Goal: Transaction & Acquisition: Purchase product/service

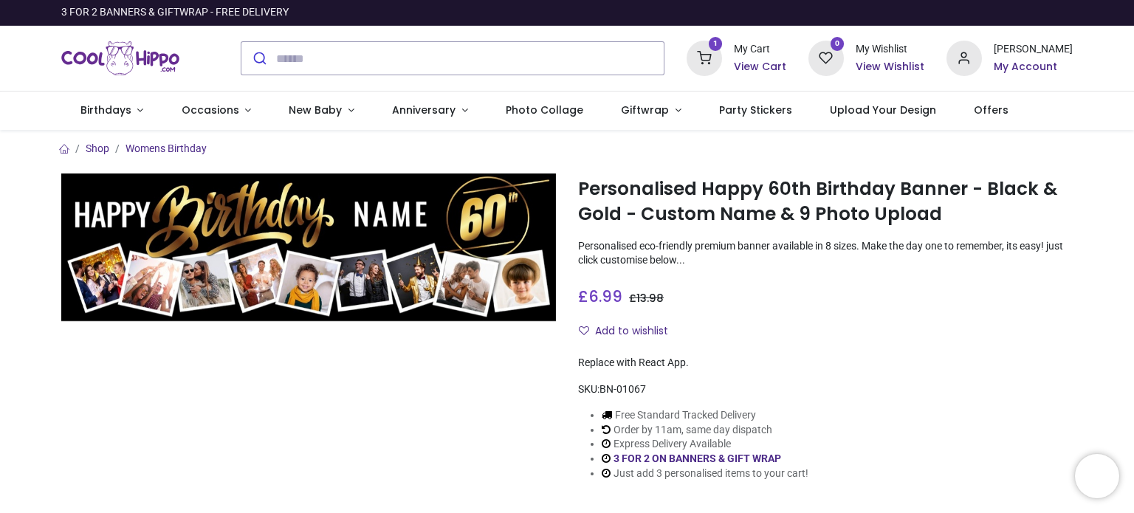
type input "**********"
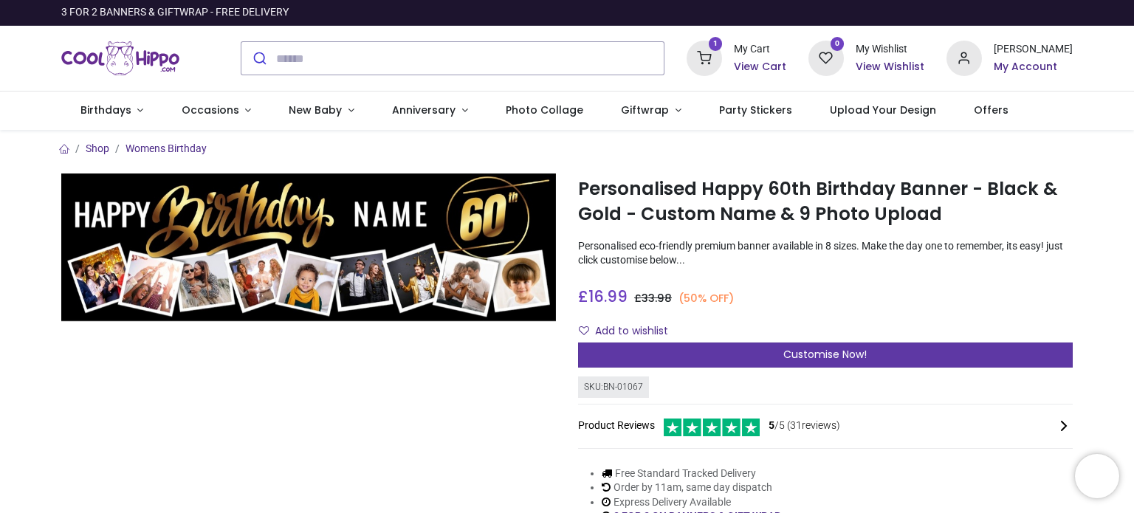
click at [891, 351] on div "Customise Now!" at bounding box center [825, 355] width 495 height 25
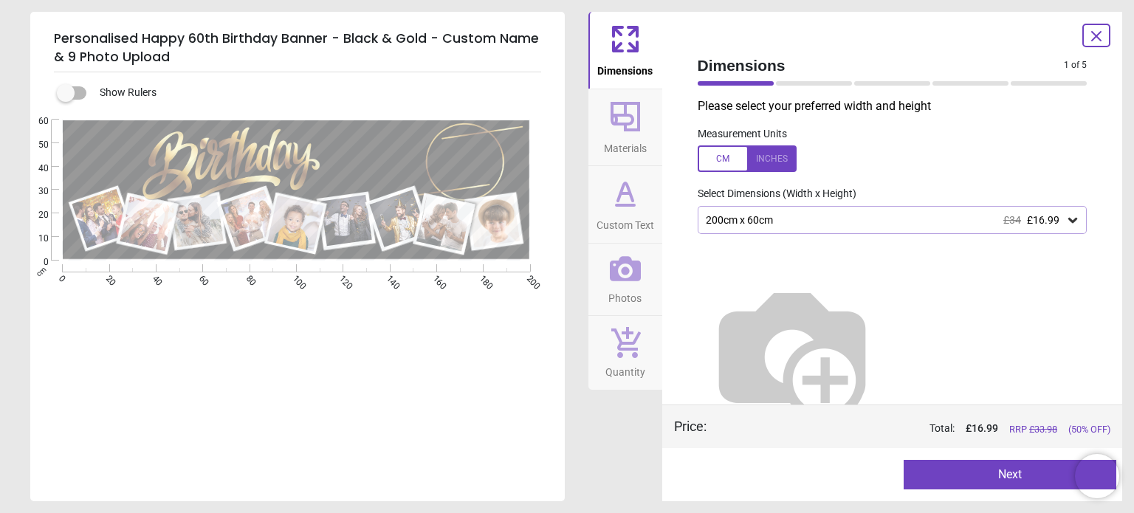
click at [622, 197] on icon at bounding box center [625, 193] width 35 height 35
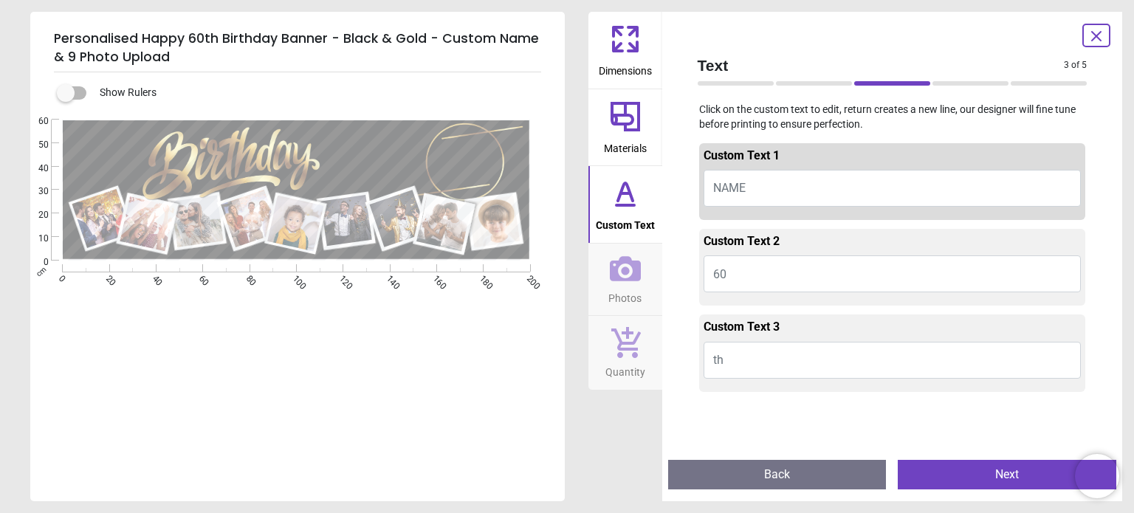
click at [743, 279] on button "60" at bounding box center [893, 273] width 378 height 37
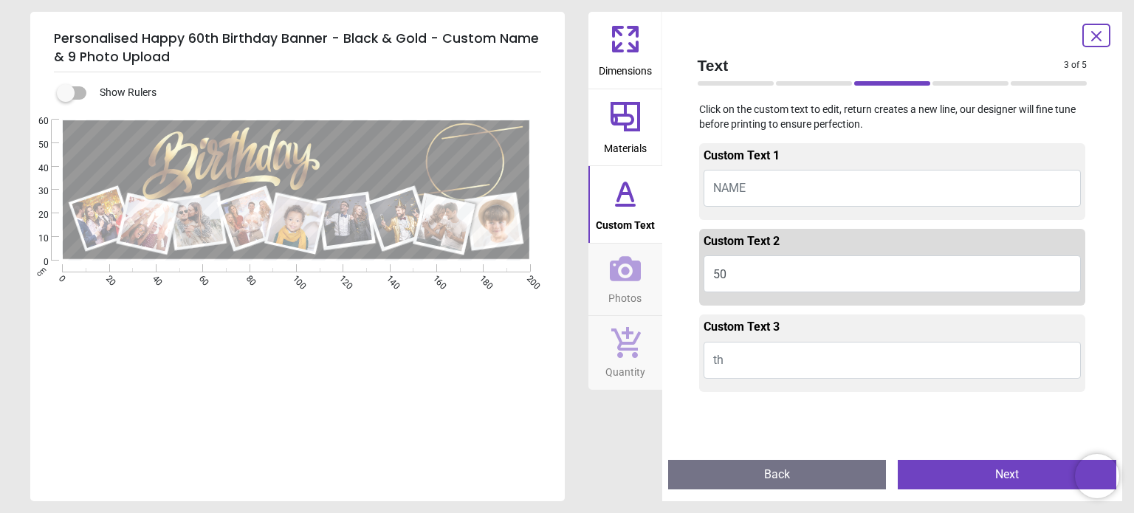
type textarea "**"
click at [754, 191] on button "NAME" at bounding box center [893, 188] width 378 height 37
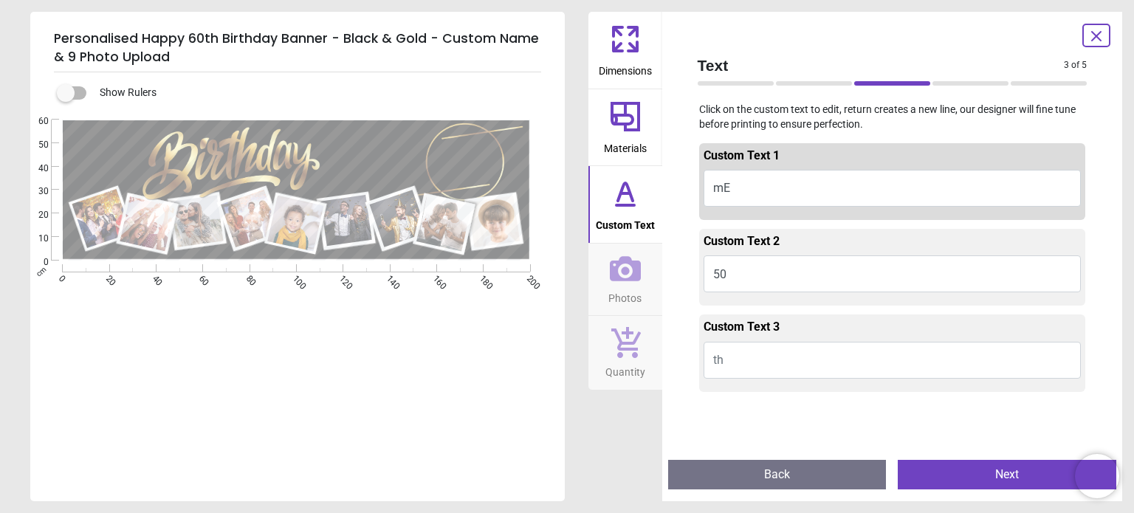
type textarea "*"
type textarea "***"
click at [494, 373] on div "e *** e ** E E" at bounding box center [296, 376] width 532 height 513
click at [637, 295] on span "Photos" at bounding box center [624, 295] width 33 height 22
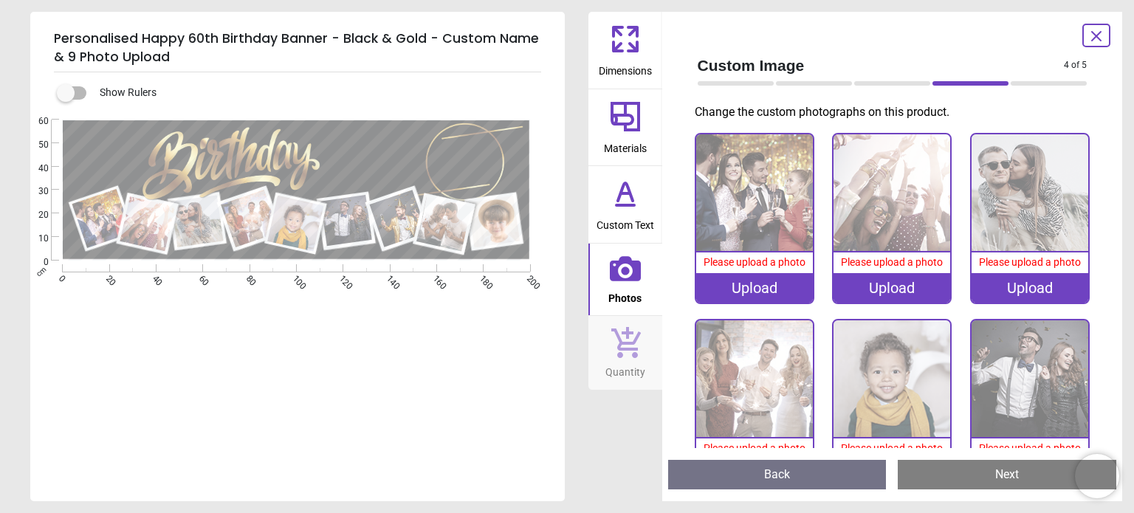
click at [738, 280] on div "Upload" at bounding box center [754, 288] width 117 height 30
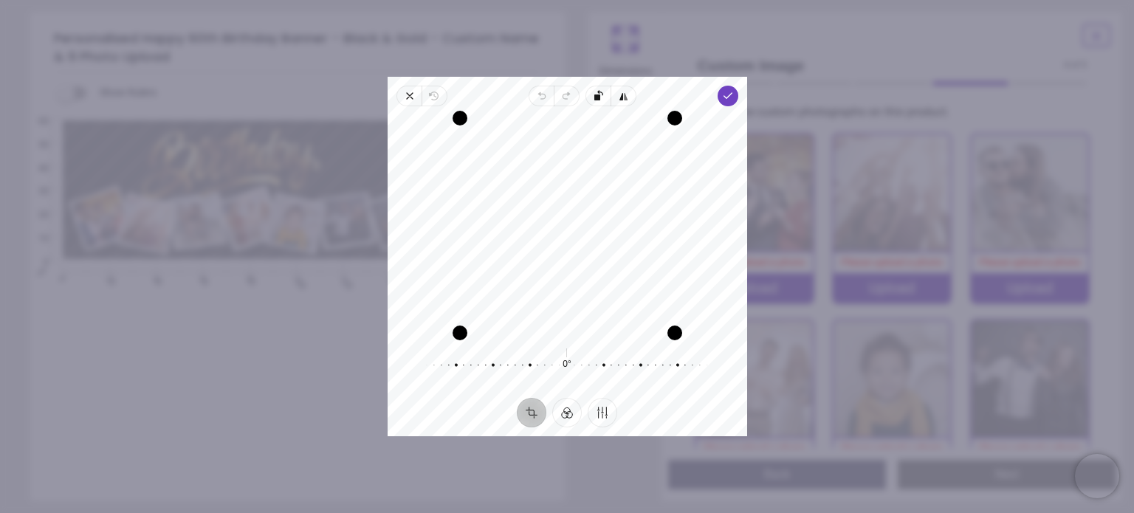
drag, startPoint x: 591, startPoint y: 229, endPoint x: 583, endPoint y: 271, distance: 42.9
click at [583, 262] on div "Recenter" at bounding box center [567, 225] width 336 height 215
click at [735, 97] on span "Done" at bounding box center [727, 96] width 21 height 21
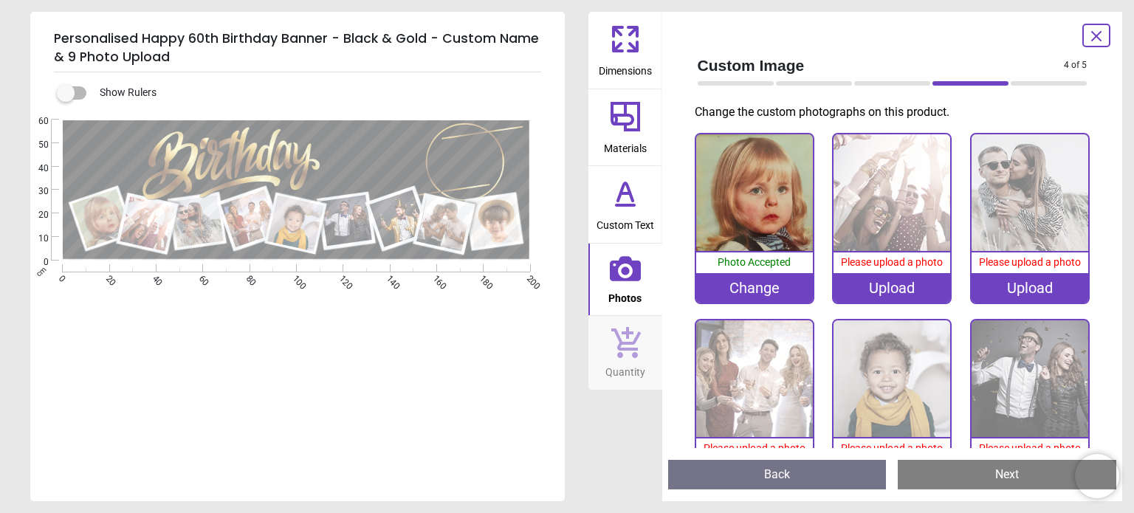
click at [886, 286] on div "Upload" at bounding box center [892, 288] width 117 height 30
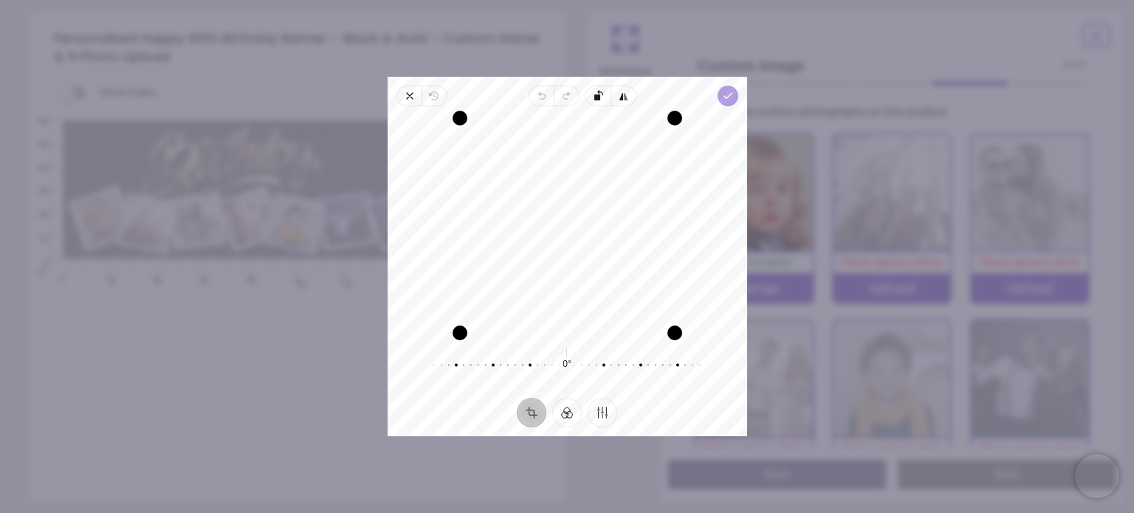
click at [728, 96] on polyline "button" at bounding box center [728, 95] width 8 height 5
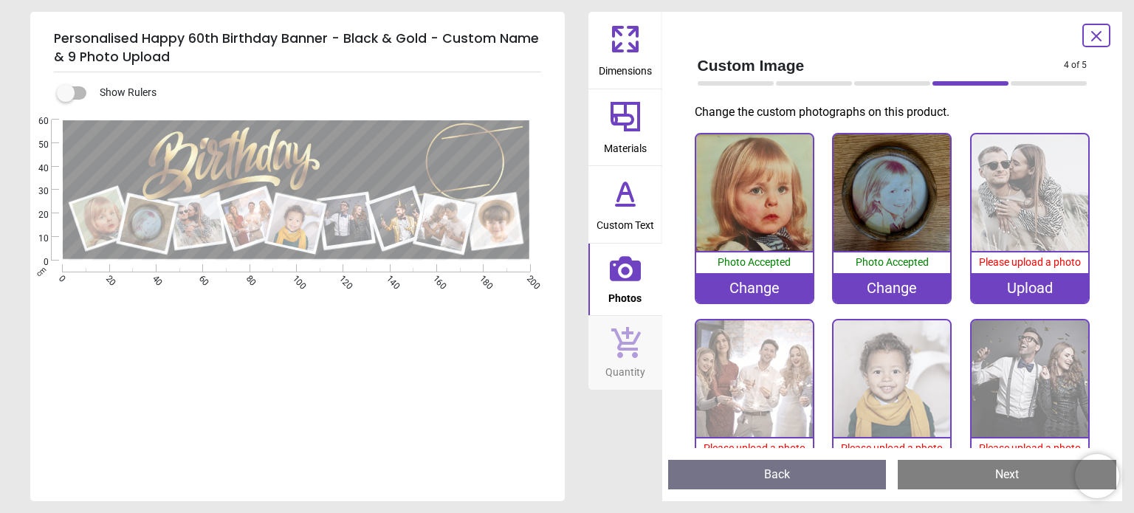
click at [1030, 287] on div "Upload" at bounding box center [1030, 288] width 117 height 30
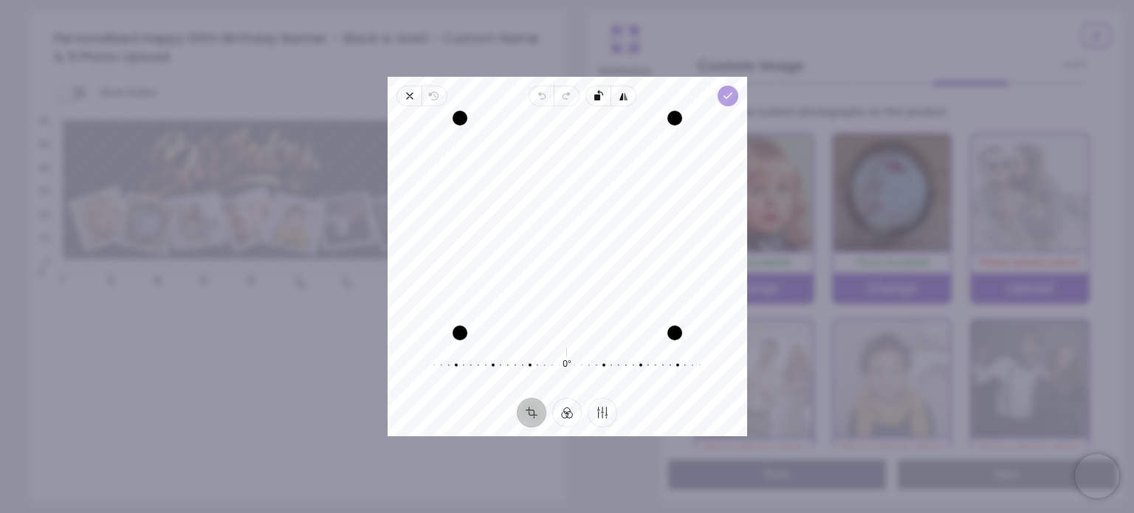
click at [730, 100] on icon "button" at bounding box center [727, 96] width 12 height 12
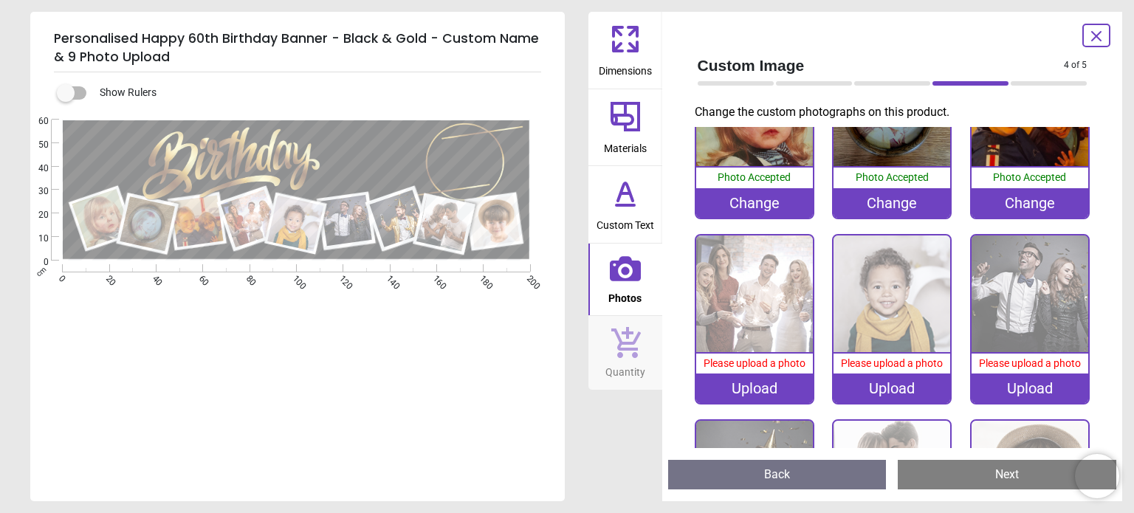
scroll to position [148, 0]
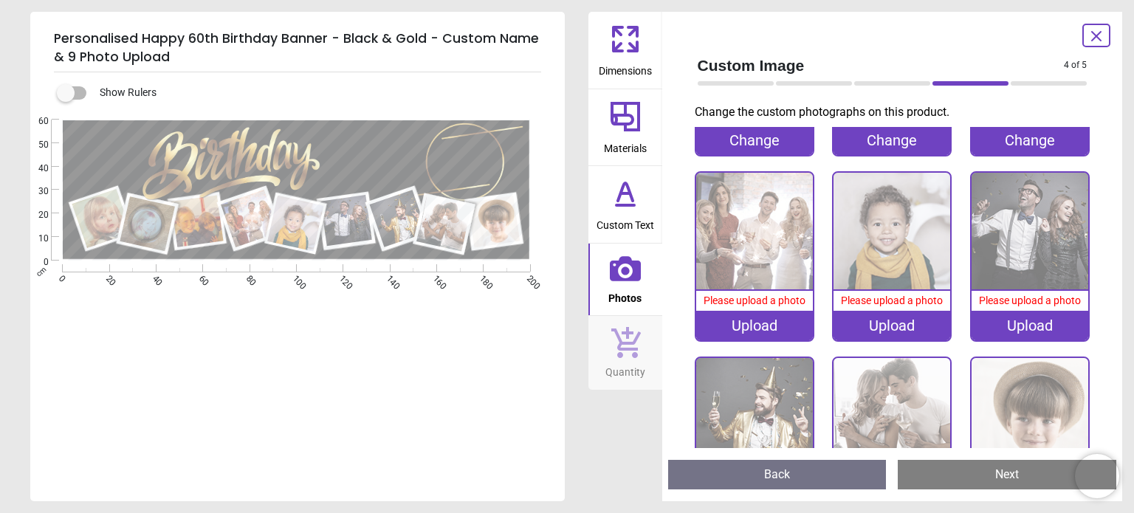
click at [767, 326] on div "Upload" at bounding box center [754, 326] width 117 height 30
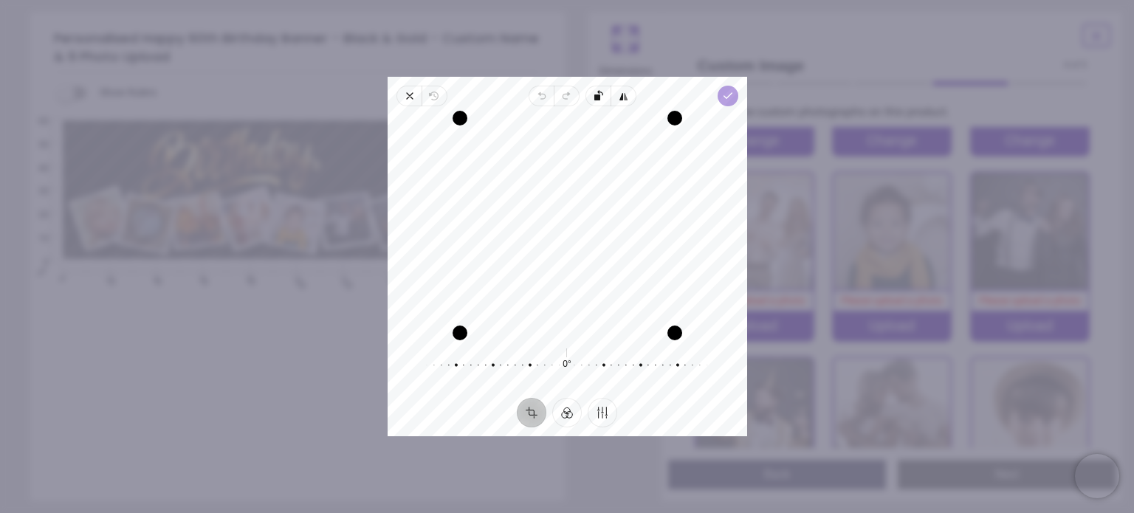
click at [732, 100] on icon "button" at bounding box center [727, 96] width 12 height 12
